Goal: Information Seeking & Learning: Learn about a topic

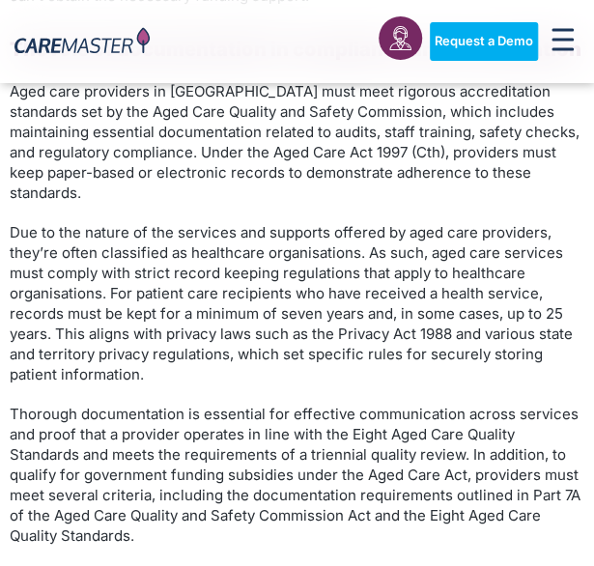
scroll to position [2706, 0]
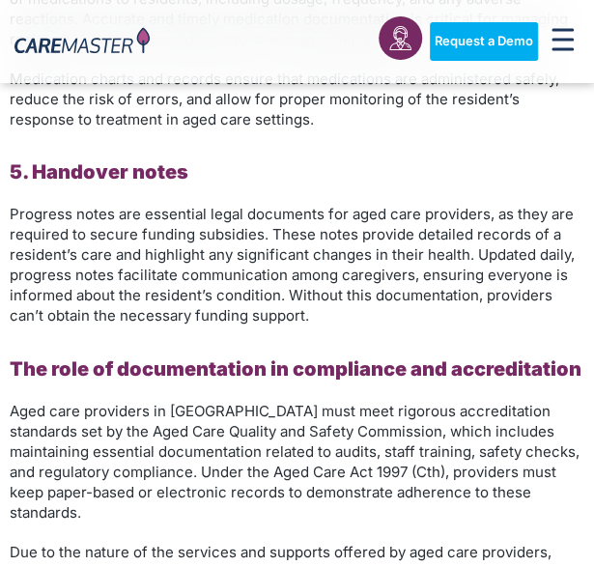
scroll to position [2513, 0]
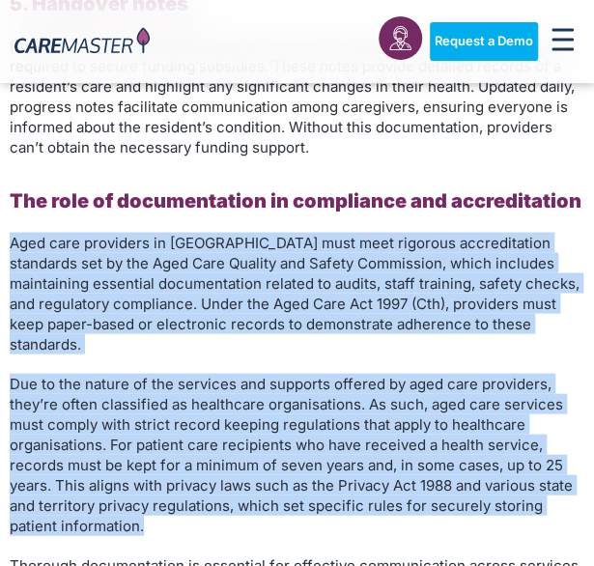
drag, startPoint x: 10, startPoint y: 240, endPoint x: 260, endPoint y: 505, distance: 364.4
click at [73, 295] on span "Aged care providers in [GEOGRAPHIC_DATA] must meet rigorous accreditation stand…" at bounding box center [295, 293] width 570 height 120
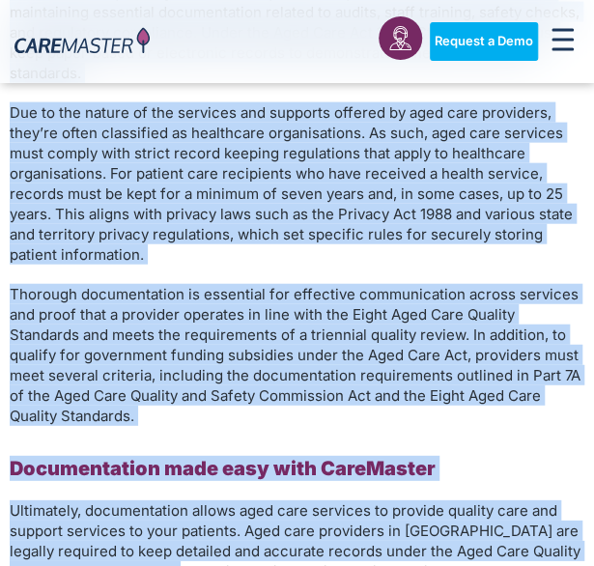
scroll to position [2797, 0]
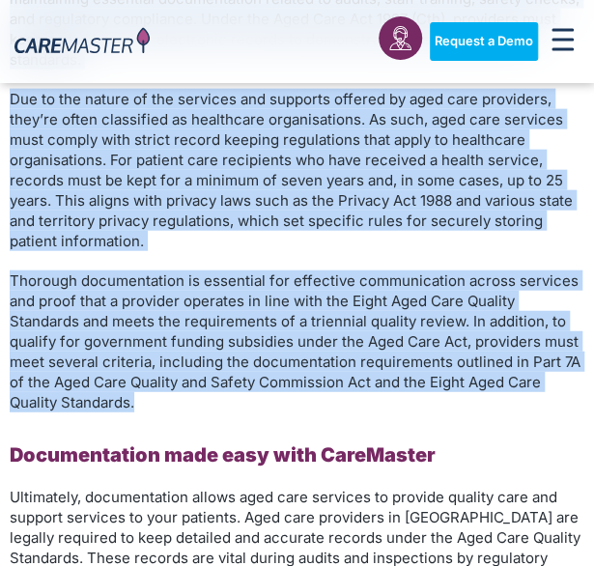
drag, startPoint x: 10, startPoint y: 243, endPoint x: 237, endPoint y: 386, distance: 268.4
copy div "Aged care providers in Australia must meet rigorous accreditation standards set…"
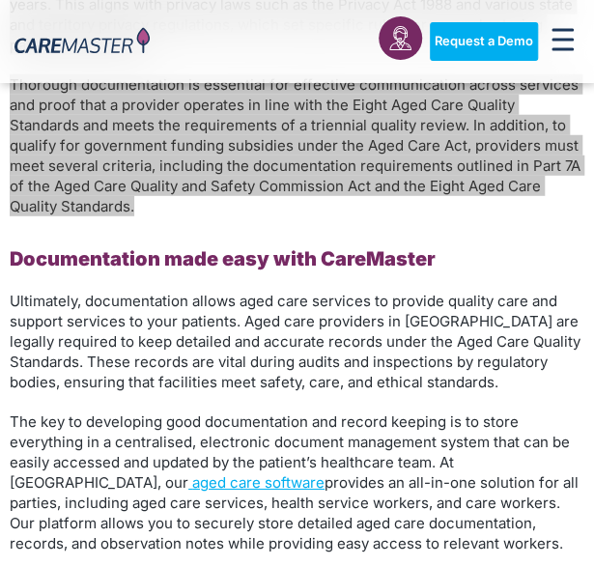
scroll to position [2894, 0]
